Goal: Task Accomplishment & Management: Use online tool/utility

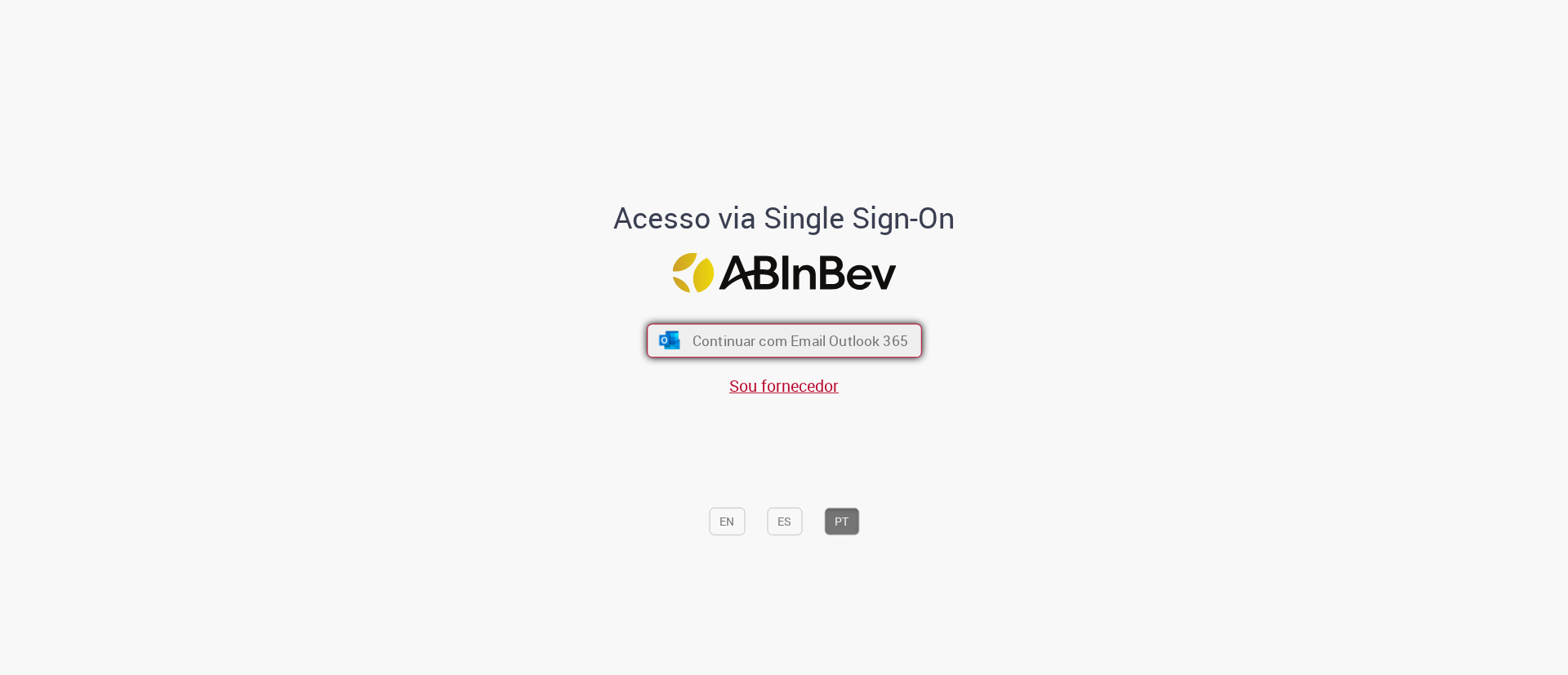
click at [681, 336] on button "Continuar com Email Outlook 365" at bounding box center [784, 340] width 275 height 34
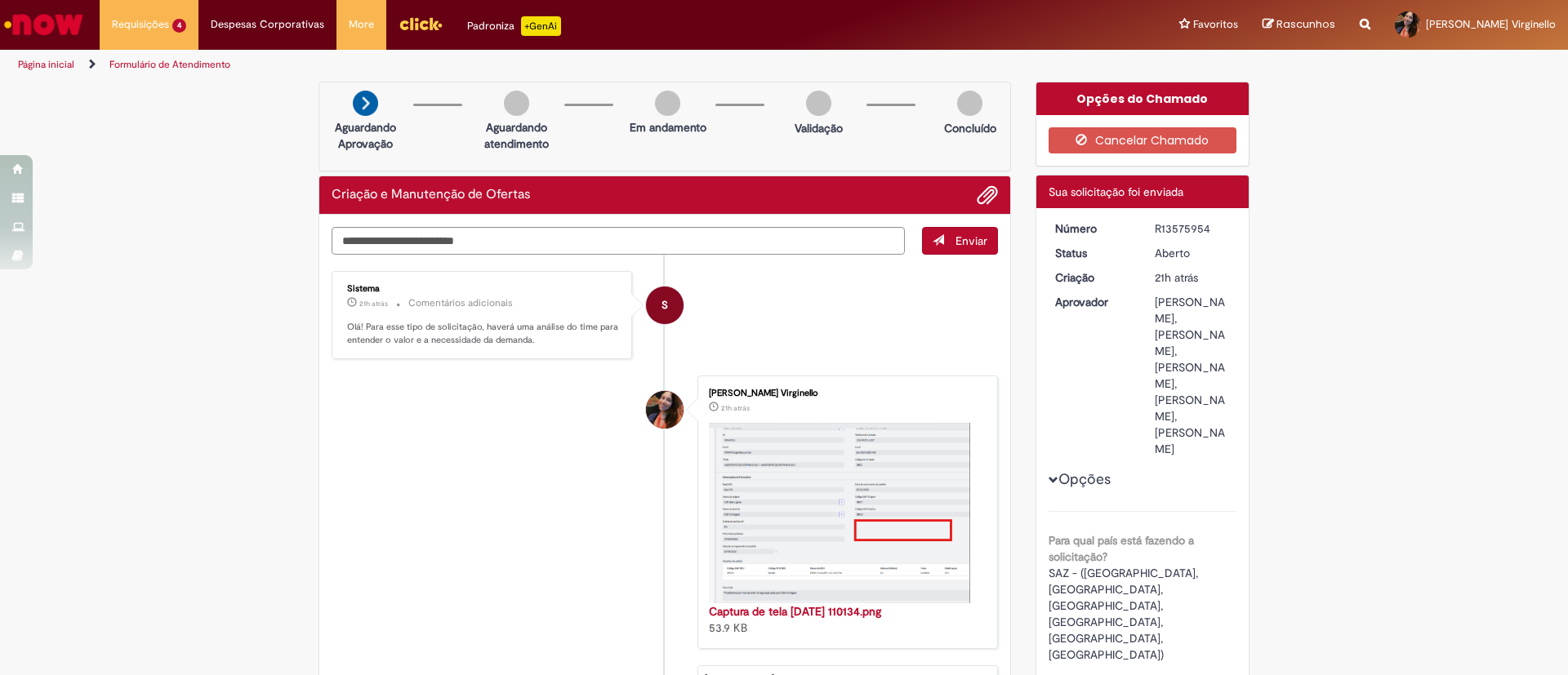
drag, startPoint x: 110, startPoint y: 16, endPoint x: 86, endPoint y: 245, distance: 230.3
click at [417, 23] on img "Menu Cabeçalho" at bounding box center [420, 23] width 44 height 24
